Goal: Information Seeking & Learning: Understand process/instructions

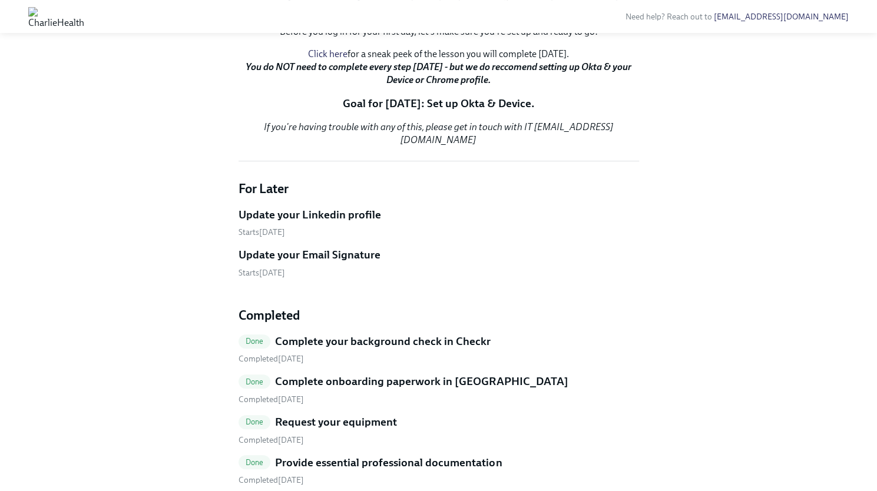
scroll to position [237, 0]
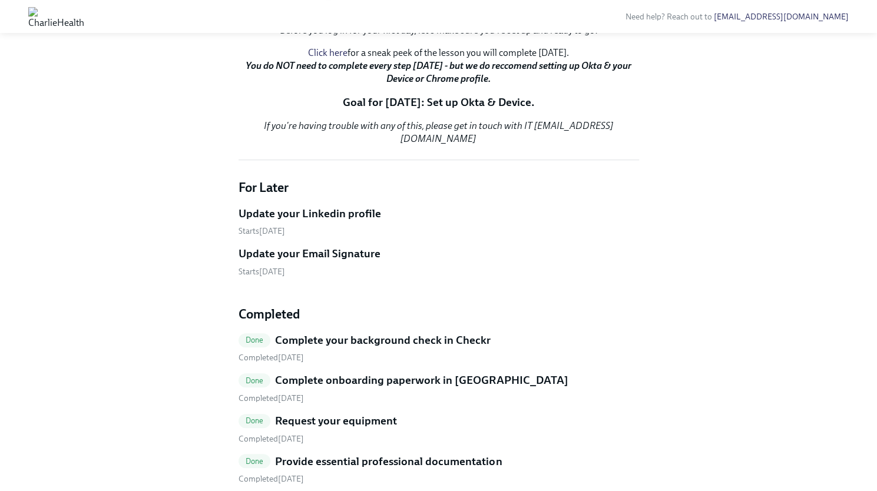
click at [399, 85] on p "Click here for a sneak peek of the lesson you will complete [DATE]. You do NOT …" at bounding box center [439, 66] width 401 height 39
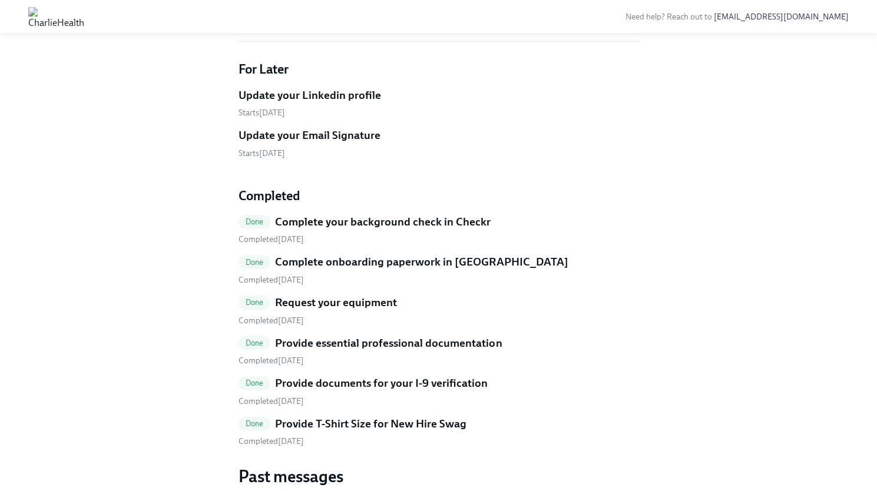
scroll to position [358, 0]
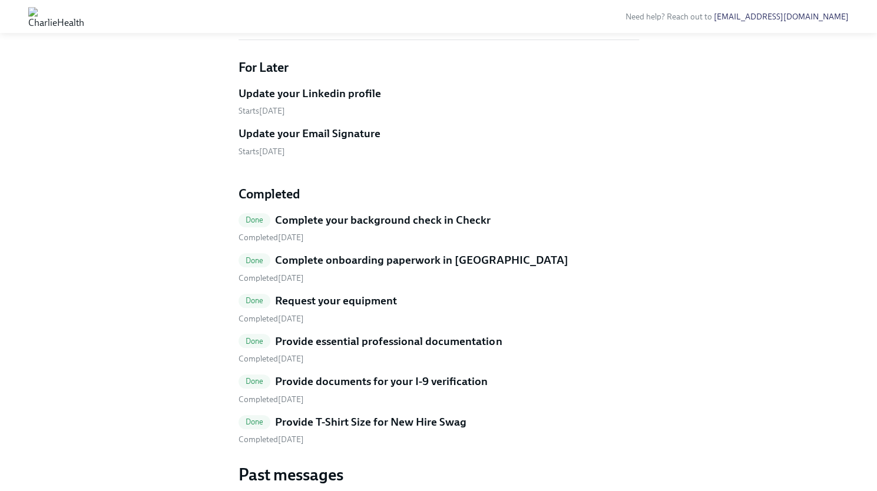
click at [299, 101] on h5 "Update your Linkedin profile" at bounding box center [310, 93] width 143 height 15
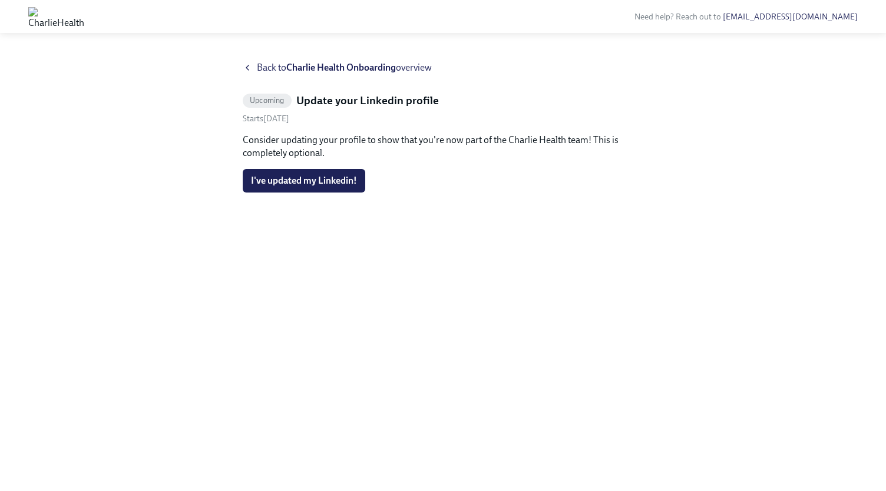
click at [258, 67] on span "Back to Charlie Health Onboarding overview" at bounding box center [344, 67] width 175 height 13
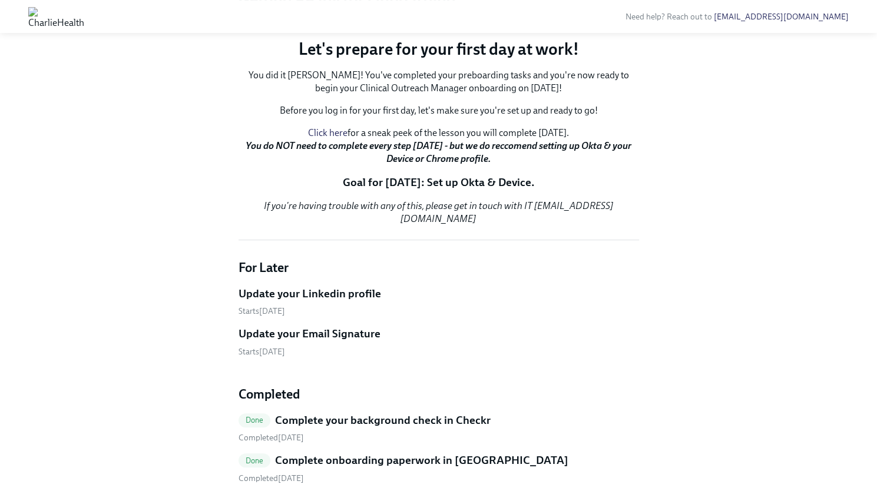
scroll to position [158, 0]
click at [372, 165] on p "Click here for a sneak peek of the lesson you will complete [DATE]. You do NOT …" at bounding box center [439, 145] width 401 height 39
click at [310, 138] on link "Click here" at bounding box center [327, 132] width 39 height 11
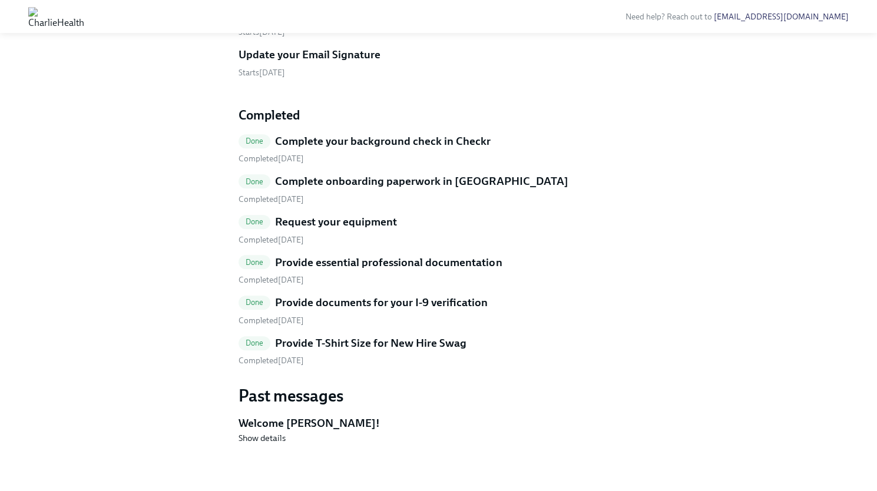
scroll to position [574, 0]
